Goal: Task Accomplishment & Management: Manage account settings

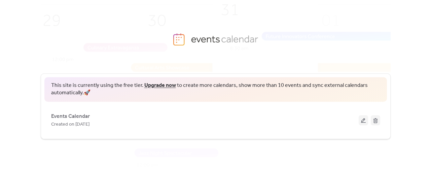
scroll to position [19, 0]
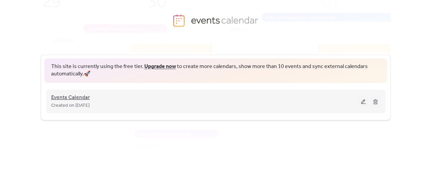
click at [78, 97] on span "Events Calendar" at bounding box center [70, 98] width 39 height 8
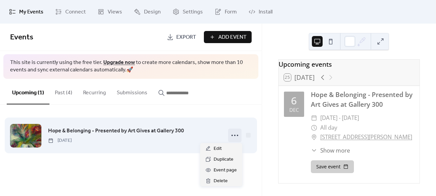
click at [237, 136] on icon at bounding box center [235, 135] width 11 height 11
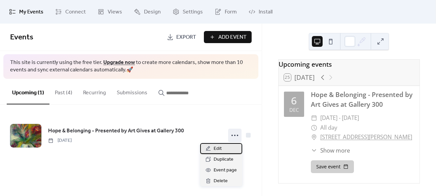
click at [224, 149] on div "Edit" at bounding box center [221, 148] width 42 height 11
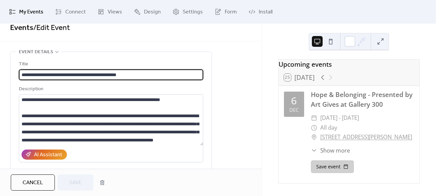
scroll to position [10, 0]
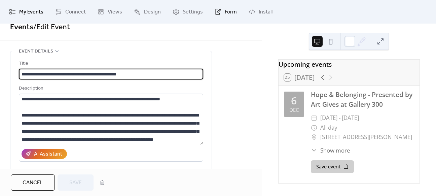
click at [225, 10] on span "Form" at bounding box center [231, 12] width 12 height 8
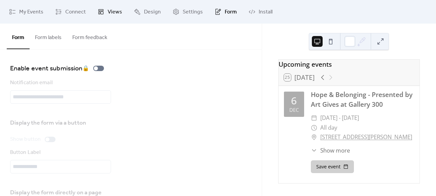
click at [111, 13] on span "Views" at bounding box center [115, 12] width 14 height 8
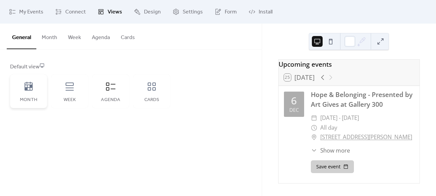
click at [32, 87] on icon at bounding box center [29, 86] width 8 height 9
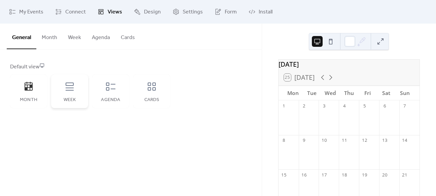
click at [67, 87] on icon at bounding box center [70, 86] width 8 height 8
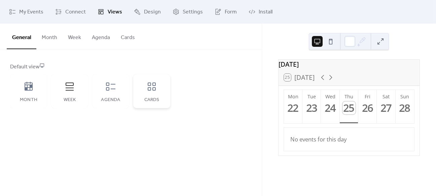
click at [151, 88] on icon at bounding box center [152, 86] width 8 height 8
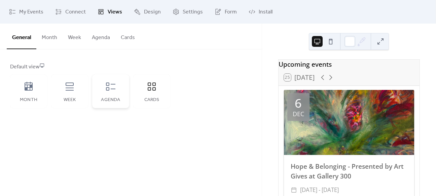
click at [107, 93] on div "Agenda" at bounding box center [110, 91] width 37 height 34
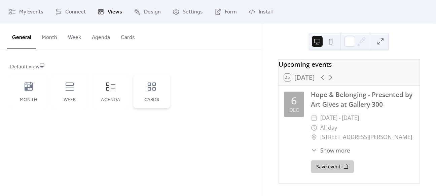
click at [142, 92] on div "Cards" at bounding box center [151, 91] width 37 height 34
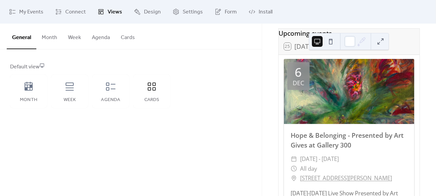
scroll to position [28, 0]
